Goal: Feedback & Contribution: Leave review/rating

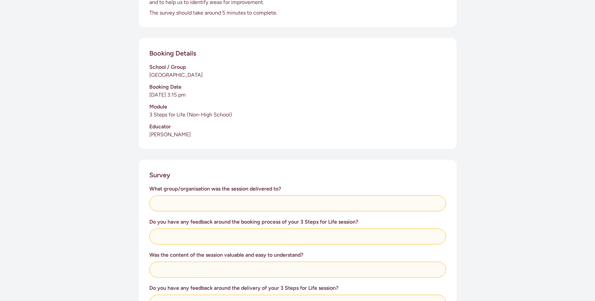
scroll to position [221, 0]
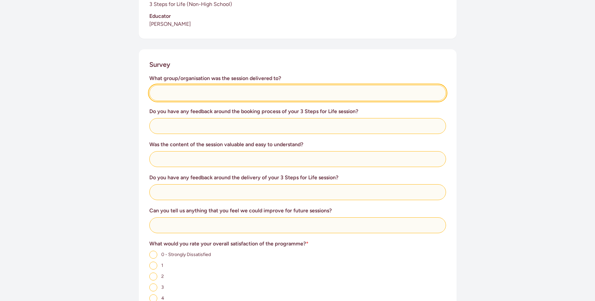
click at [284, 95] on input "text" at bounding box center [297, 93] width 297 height 16
type input "[GEOGRAPHIC_DATA]"
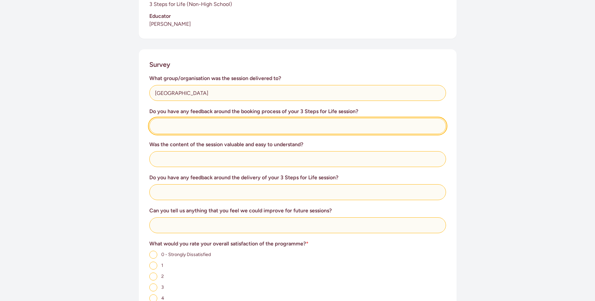
click at [279, 129] on input "text" at bounding box center [297, 126] width 297 height 16
type input "Really straight forward and helpful"
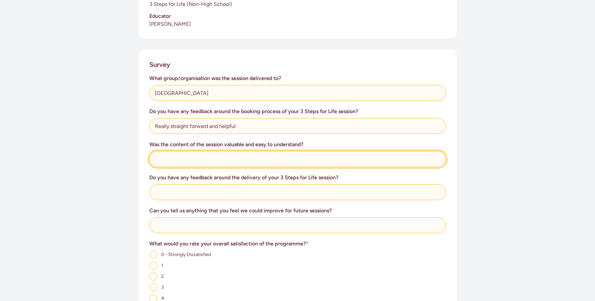
click at [223, 159] on input "text" at bounding box center [297, 159] width 297 height 16
type input "Very much so"
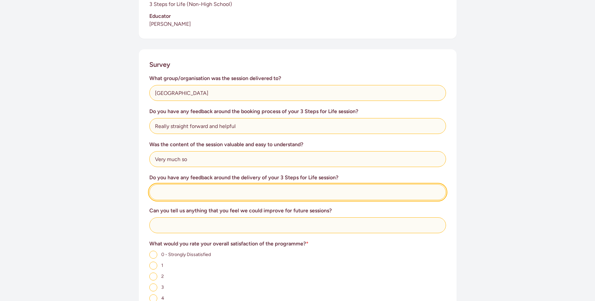
click at [210, 192] on input "text" at bounding box center [297, 192] width 297 height 16
click at [240, 191] on input "[PERSON_NAME] was a fantastic teacher and faciliator" at bounding box center [297, 192] width 297 height 16
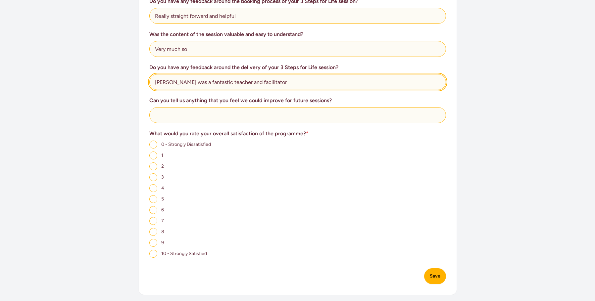
type input "[PERSON_NAME] was a fantastic teacher and facilitator"
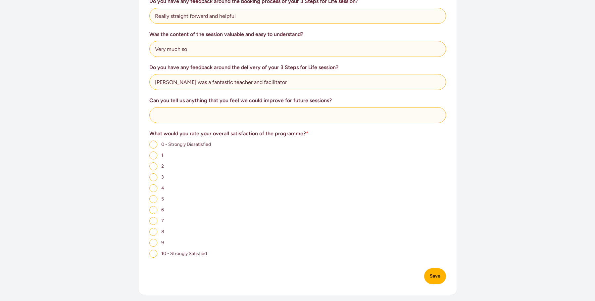
click at [151, 252] on input "10 - Strongly Satisfied" at bounding box center [153, 254] width 8 height 8
radio input "true"
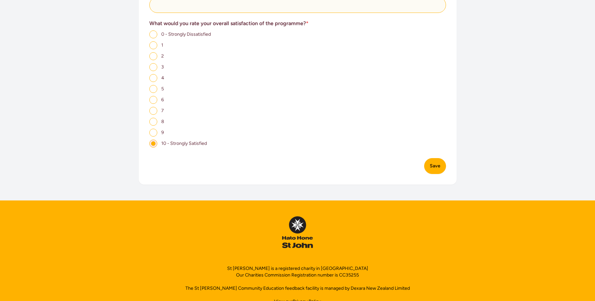
click at [430, 164] on button "Save" at bounding box center [435, 166] width 22 height 16
